Goal: Task Accomplishment & Management: Complete application form

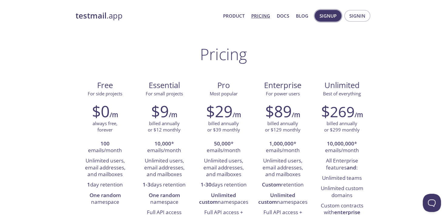
click at [333, 17] on span "Signup" at bounding box center [328, 16] width 17 height 8
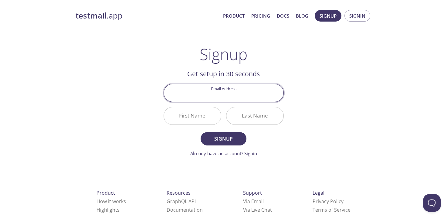
click at [219, 96] on input "Email Address" at bounding box center [224, 92] width 120 height 17
type input "[EMAIL_ADDRESS][DOMAIN_NAME]"
type input "Praveen"
type input "Dilshan"
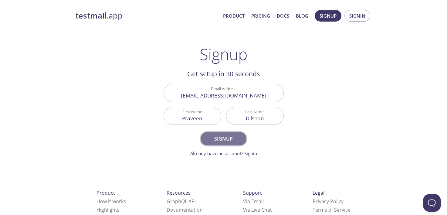
click at [223, 137] on span "Signup" at bounding box center [223, 138] width 32 height 8
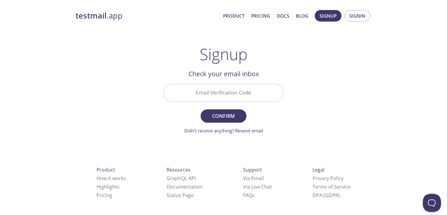
click at [223, 89] on input "Email Verification Code" at bounding box center [224, 92] width 120 height 17
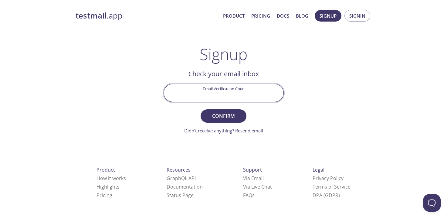
paste input "WJU2C7D"
type input "WJU2C7D"
click at [201, 109] on button "Confirm" at bounding box center [224, 115] width 46 height 13
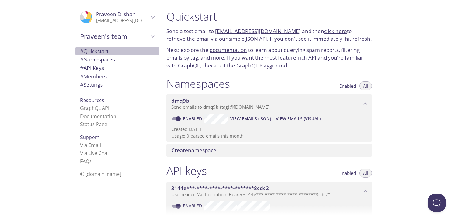
click at [102, 53] on span "# Quickstart" at bounding box center [94, 51] width 28 height 7
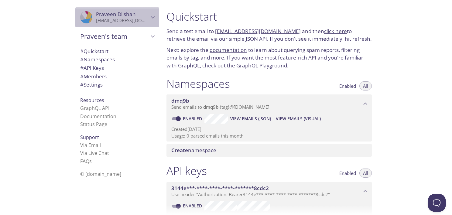
click at [119, 17] on span "[PERSON_NAME]" at bounding box center [116, 14] width 40 height 7
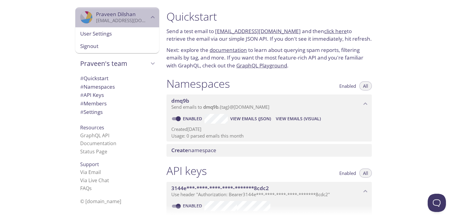
click at [119, 17] on span "[PERSON_NAME]" at bounding box center [116, 14] width 40 height 7
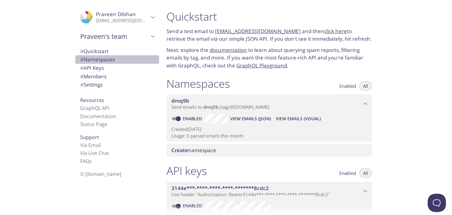
click at [102, 58] on span "# Namespaces" at bounding box center [97, 59] width 35 height 7
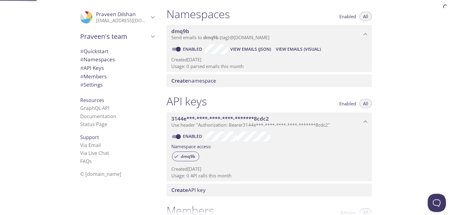
scroll to position [76, 0]
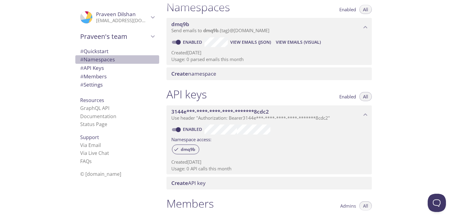
click at [102, 58] on span "# Namespaces" at bounding box center [97, 59] width 35 height 7
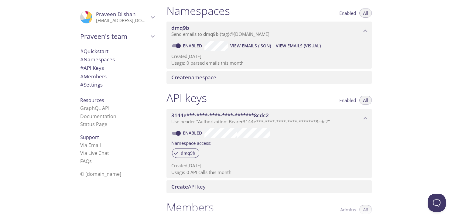
scroll to position [74, 0]
click at [97, 124] on link "Status Page" at bounding box center [93, 124] width 27 height 7
